Goal: Transaction & Acquisition: Purchase product/service

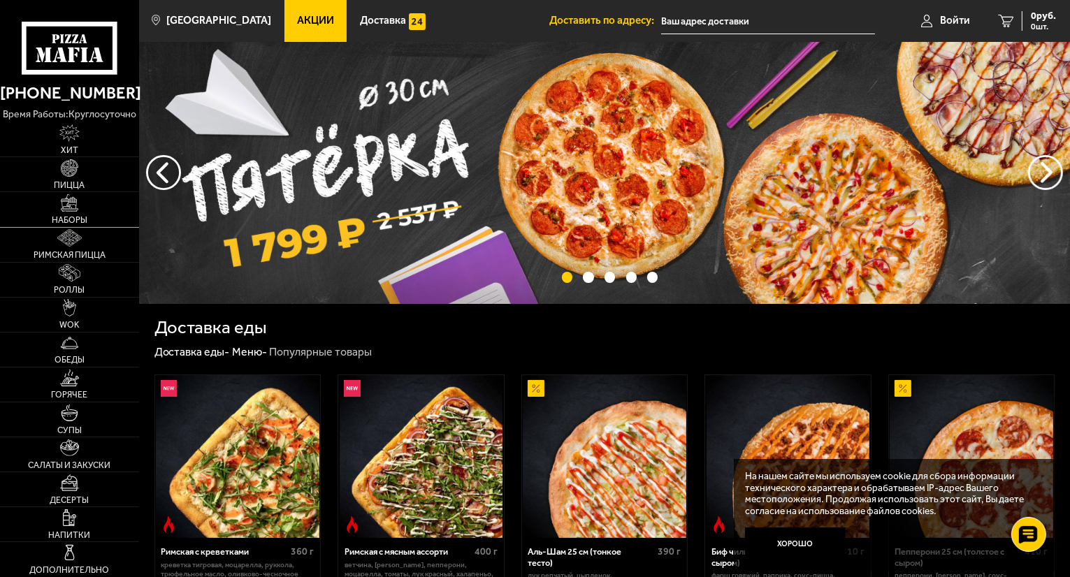
click at [73, 222] on span "Наборы" at bounding box center [70, 220] width 36 height 8
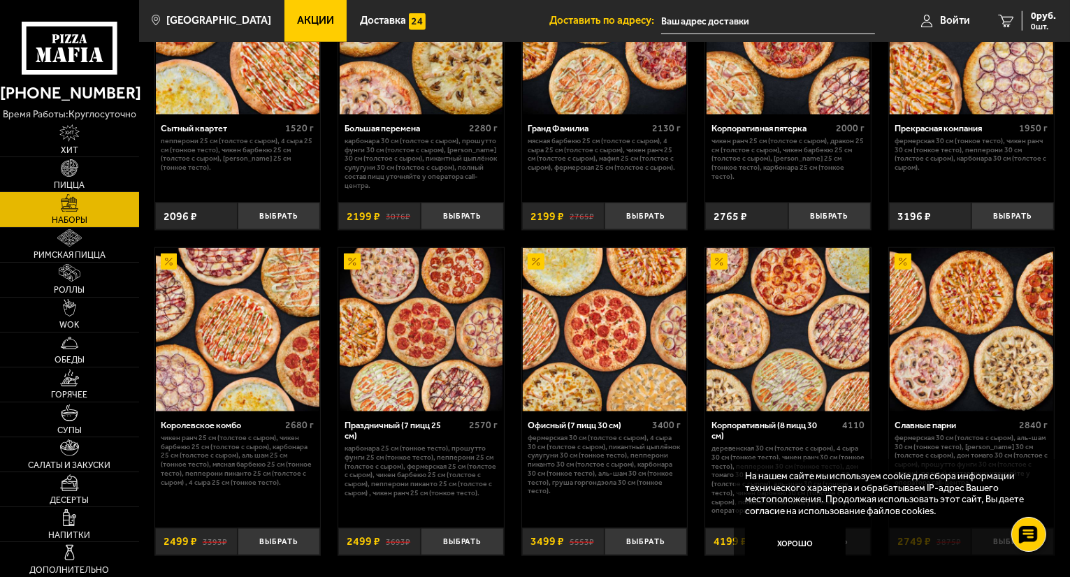
scroll to position [1551, 0]
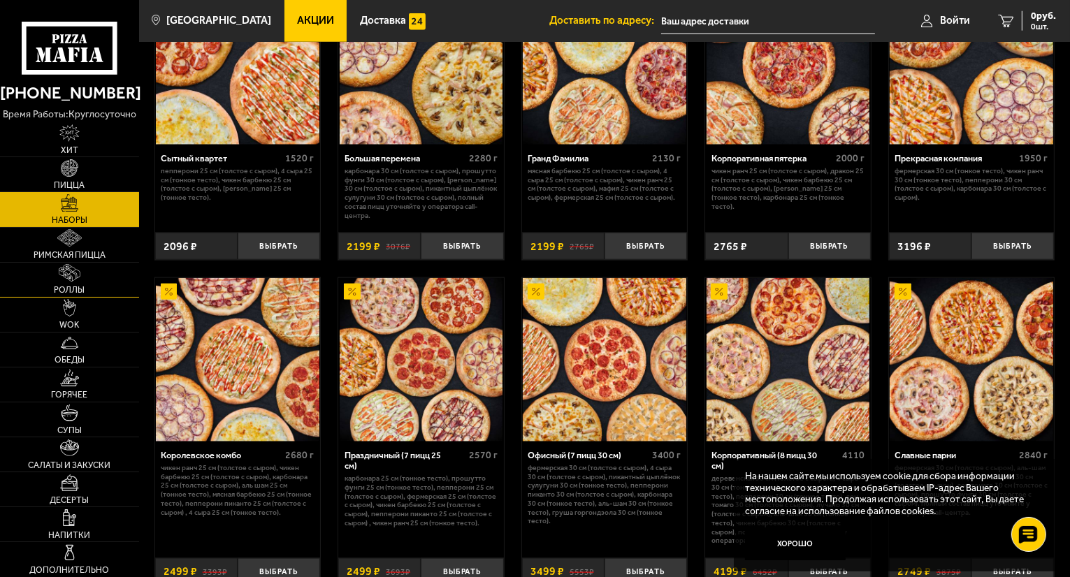
click at [69, 277] on img at bounding box center [70, 272] width 22 height 17
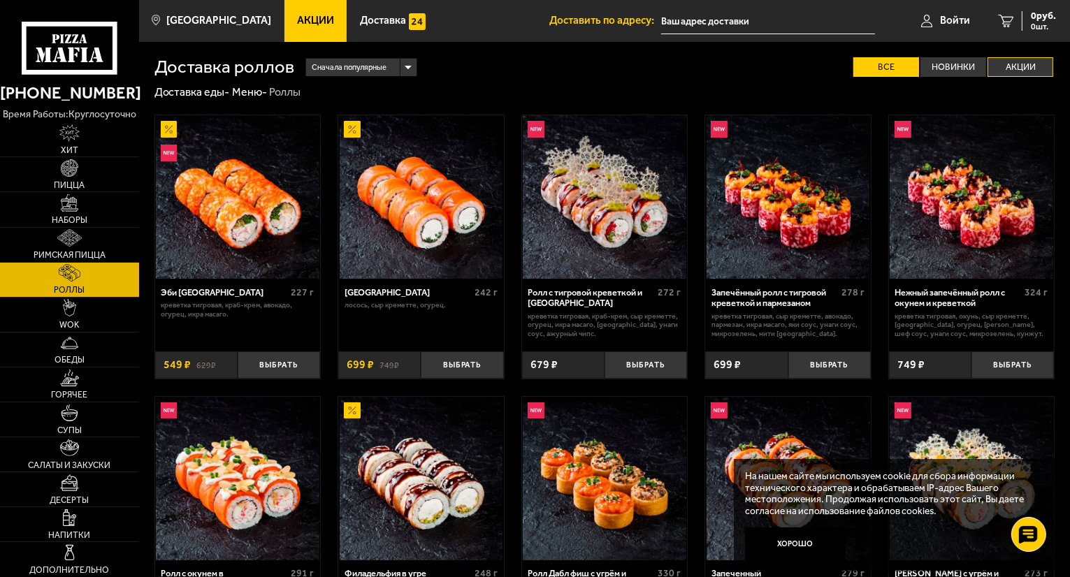
click at [1026, 69] on label "Акции" at bounding box center [1021, 67] width 66 height 20
click at [0, 0] on input "Акции" at bounding box center [0, 0] width 0 height 0
